Goal: Information Seeking & Learning: Check status

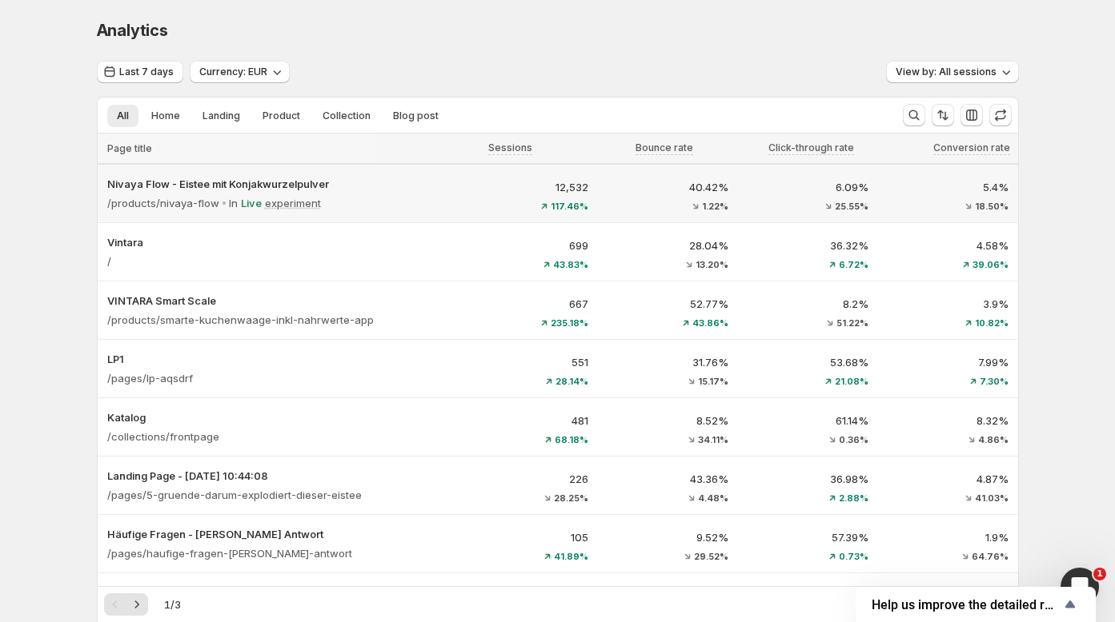
click at [504, 198] on div "12,532 117.46%" at bounding box center [527, 195] width 121 height 32
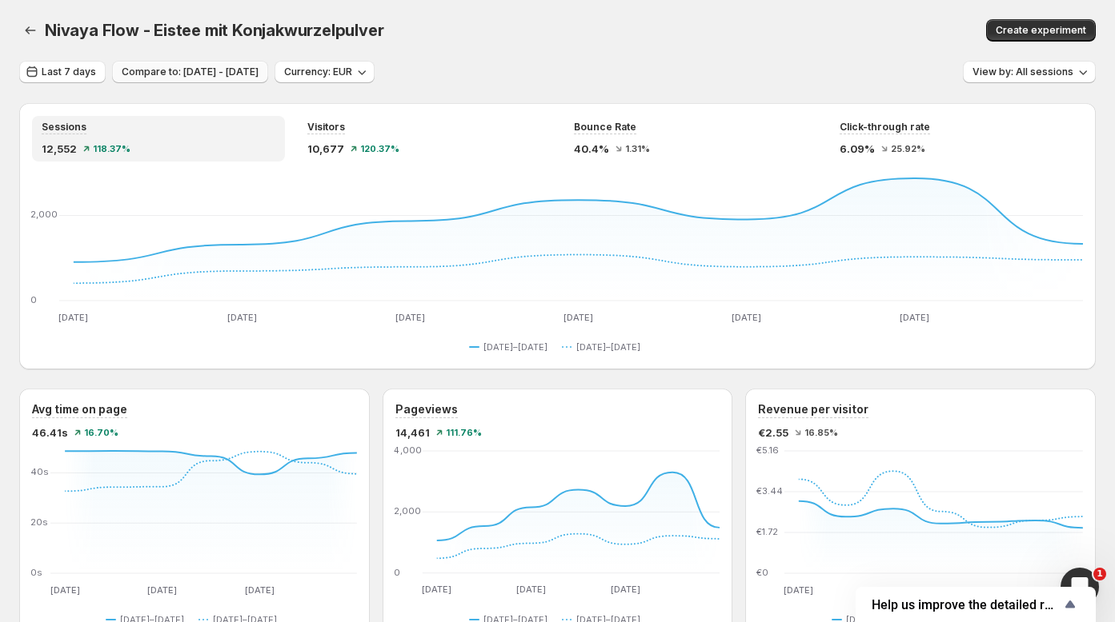
click at [143, 77] on span "Compare to: Sep 30, 2025 - Oct 06, 2025" at bounding box center [190, 72] width 137 height 13
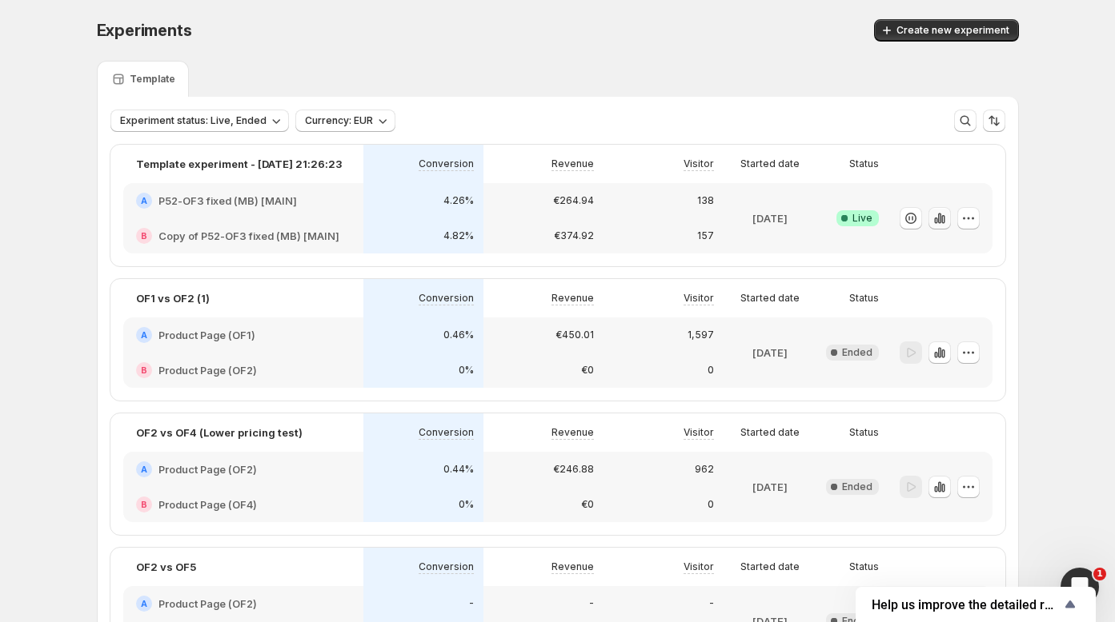
click at [940, 222] on icon "button" at bounding box center [939, 218] width 16 height 16
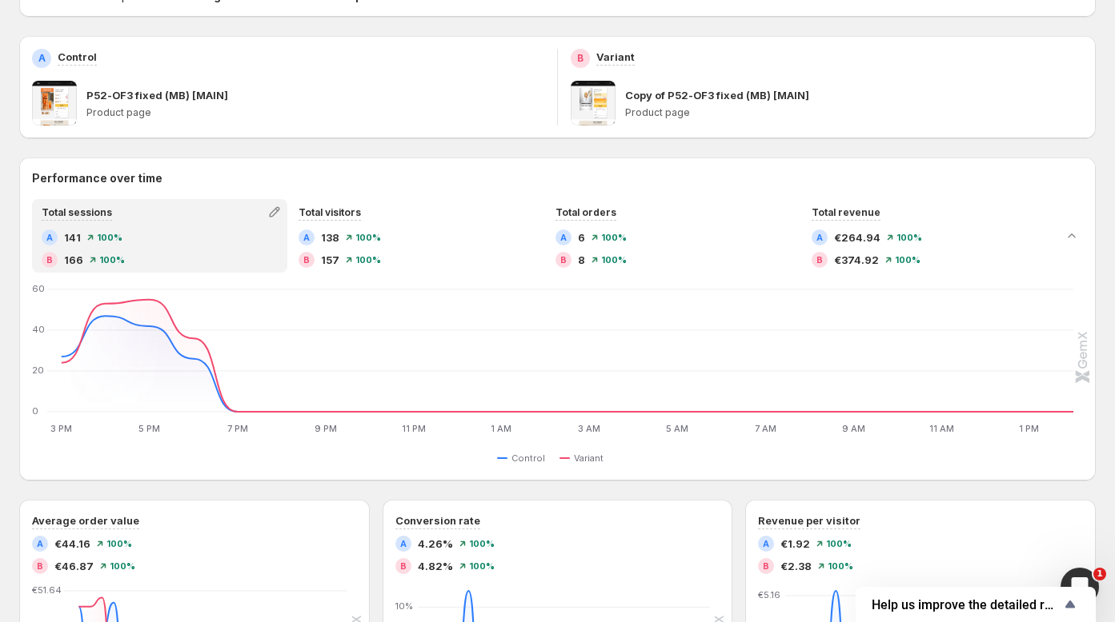
scroll to position [139, 0]
